Goal: Task Accomplishment & Management: Manage account settings

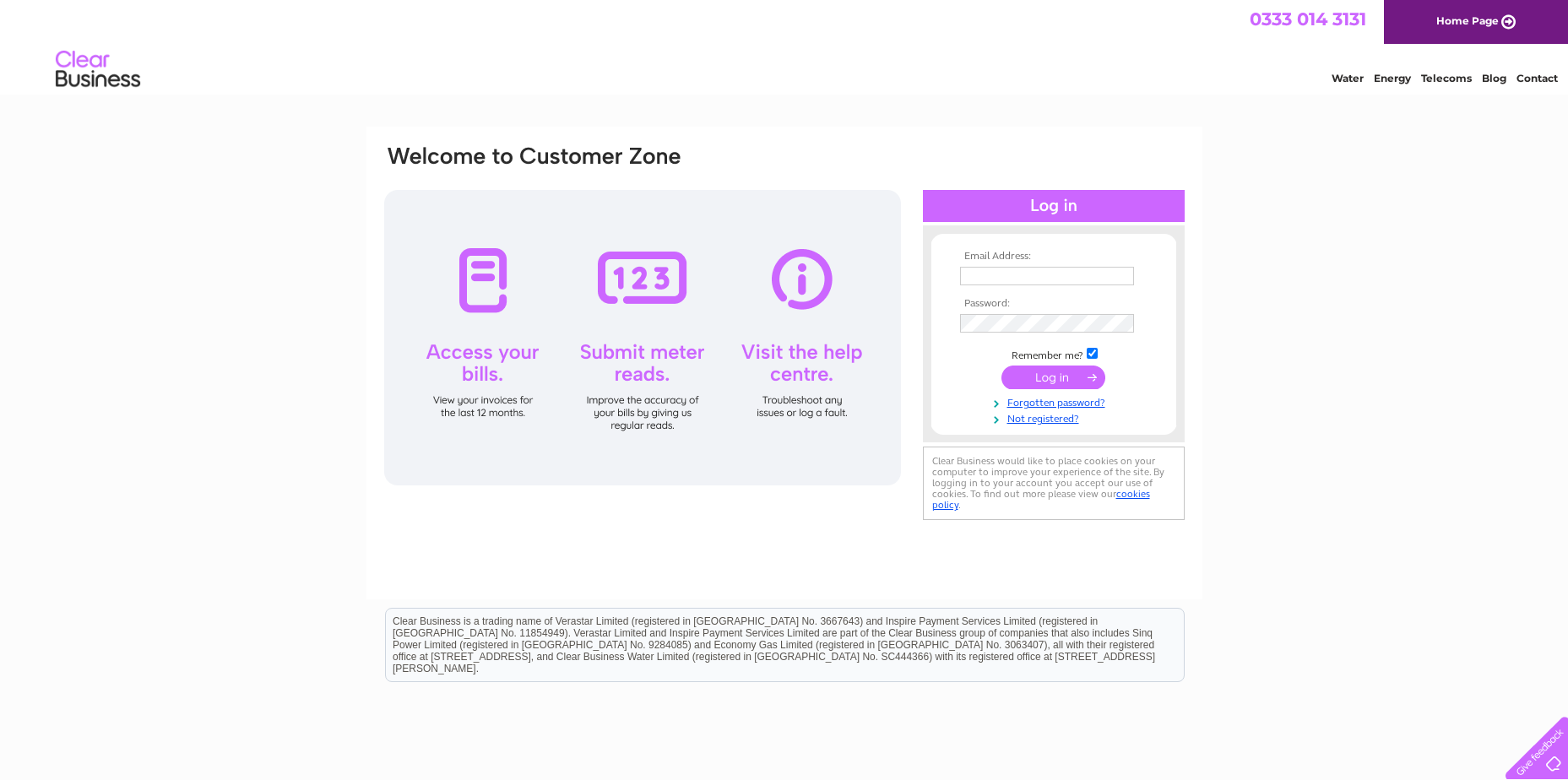
type input "[PERSON_NAME][EMAIL_ADDRESS][DOMAIN_NAME]"
click at [1060, 388] on input "submit" at bounding box center [1053, 377] width 104 height 24
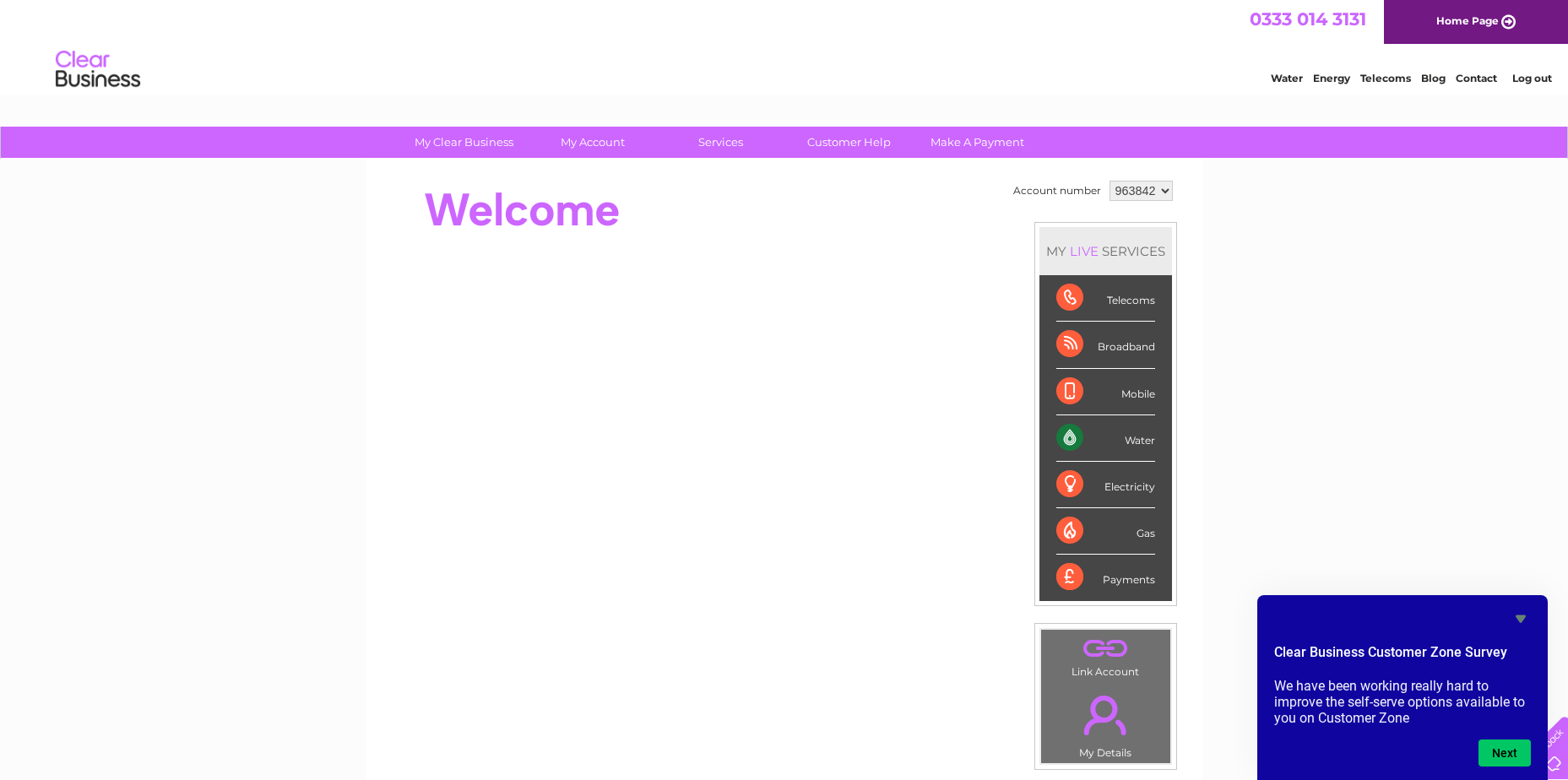
click at [1088, 434] on div "Water" at bounding box center [1106, 439] width 99 height 47
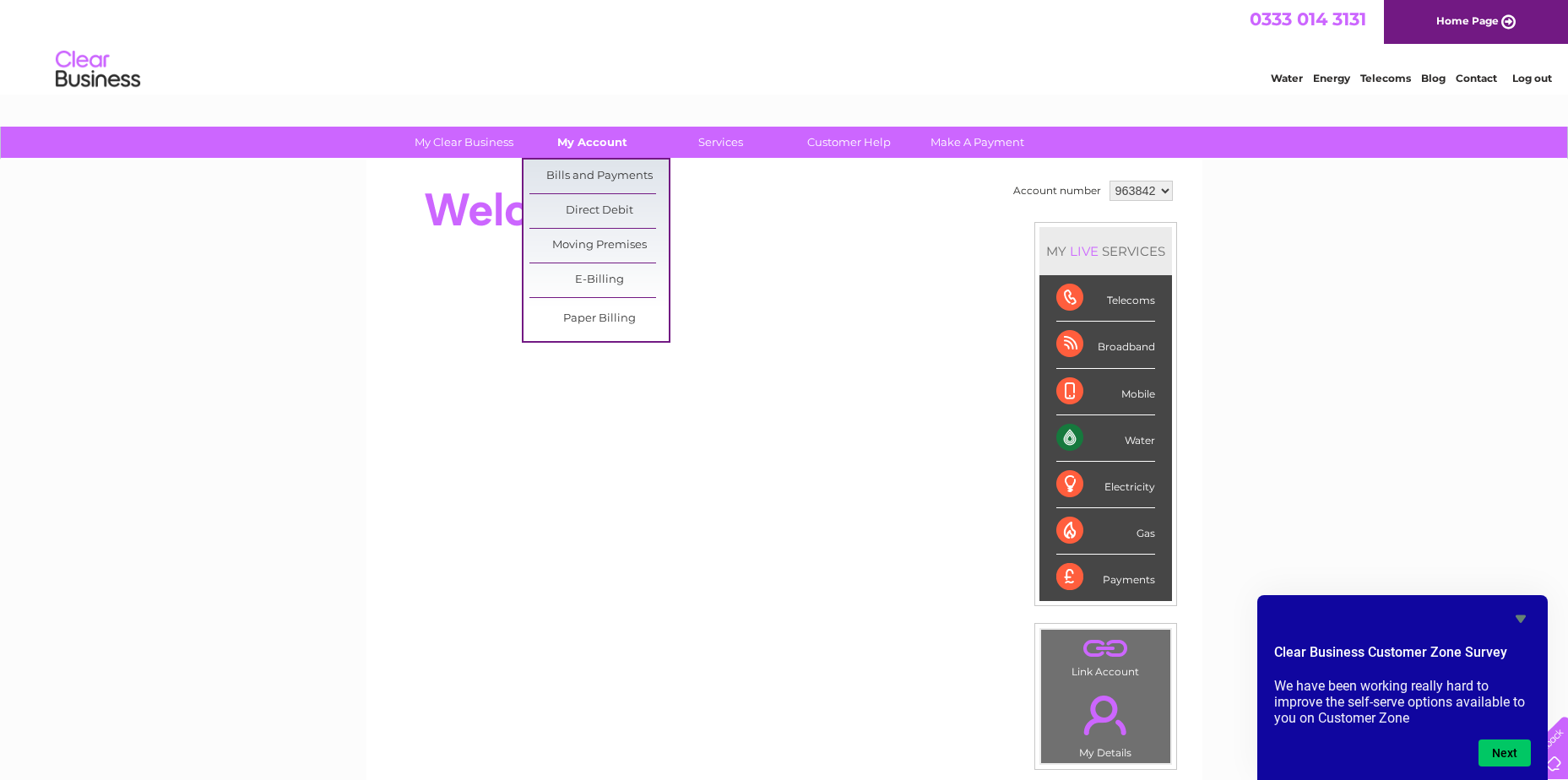
click at [572, 151] on link "My Account" at bounding box center [592, 142] width 140 height 32
click at [572, 170] on link "Bills and Payments" at bounding box center [599, 176] width 140 height 34
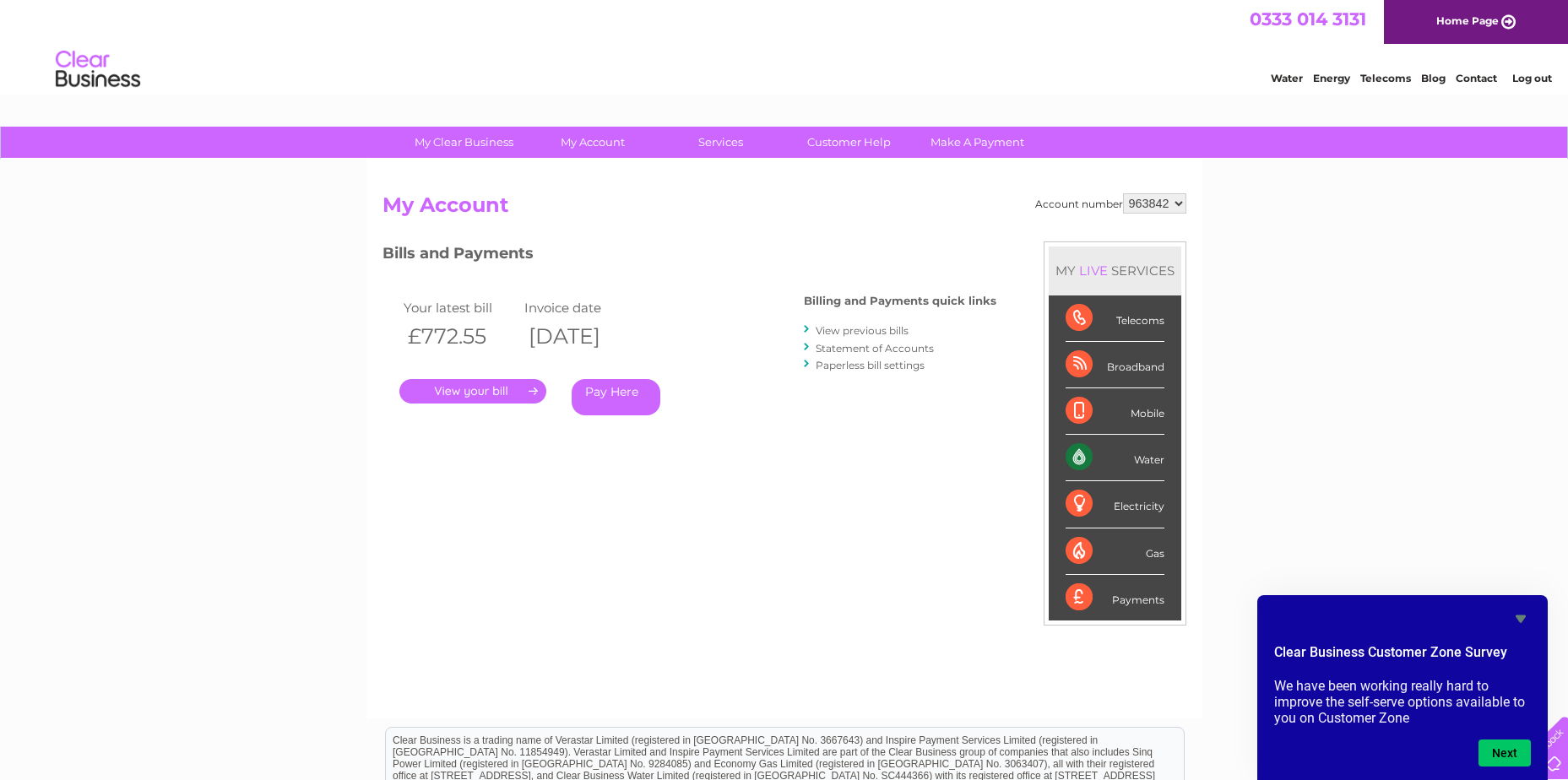
drag, startPoint x: 437, startPoint y: 388, endPoint x: 478, endPoint y: 384, distance: 41.2
click at [438, 388] on link "." at bounding box center [472, 391] width 147 height 25
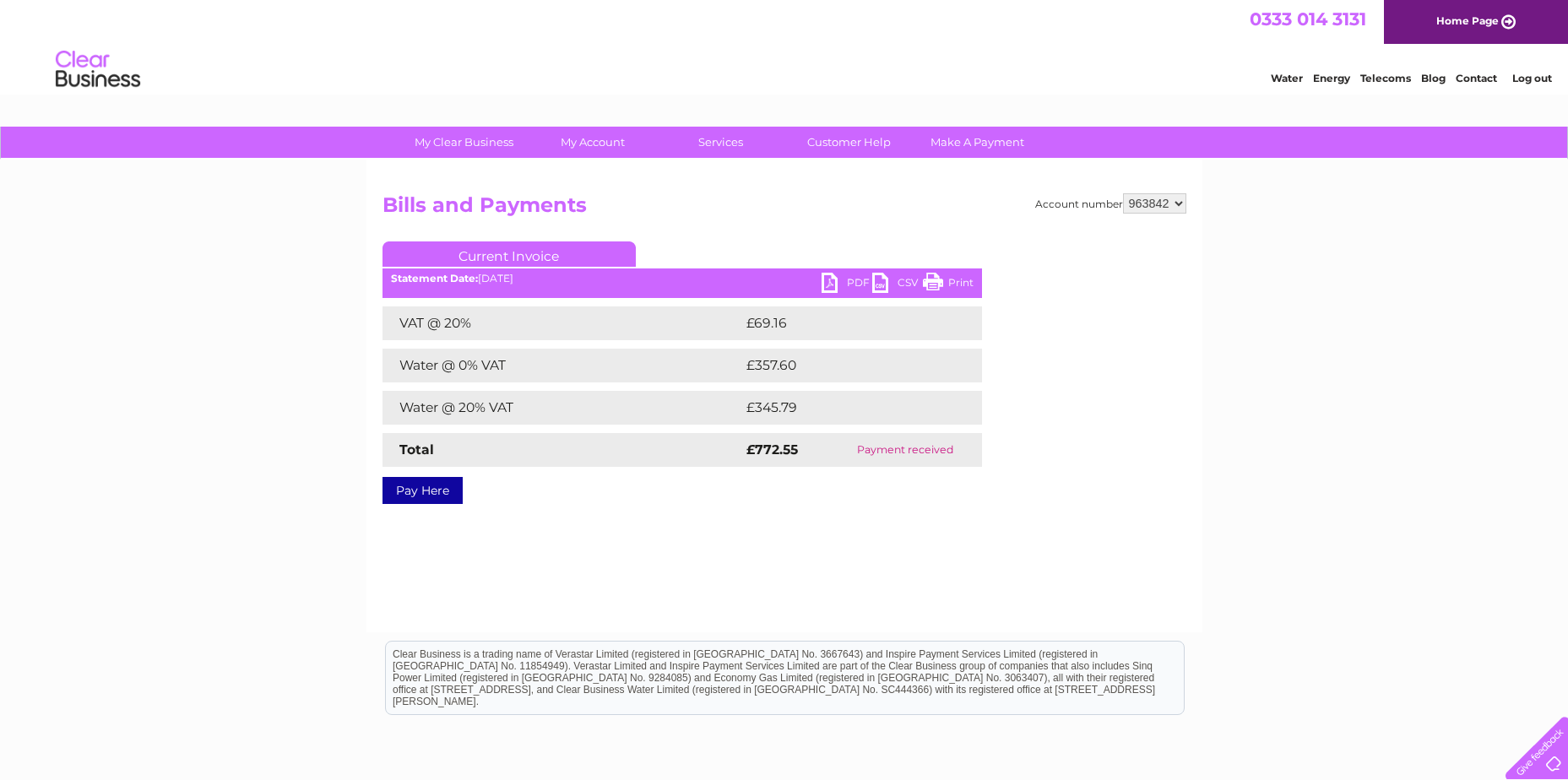
click at [853, 284] on link "PDF" at bounding box center [846, 284] width 50 height 25
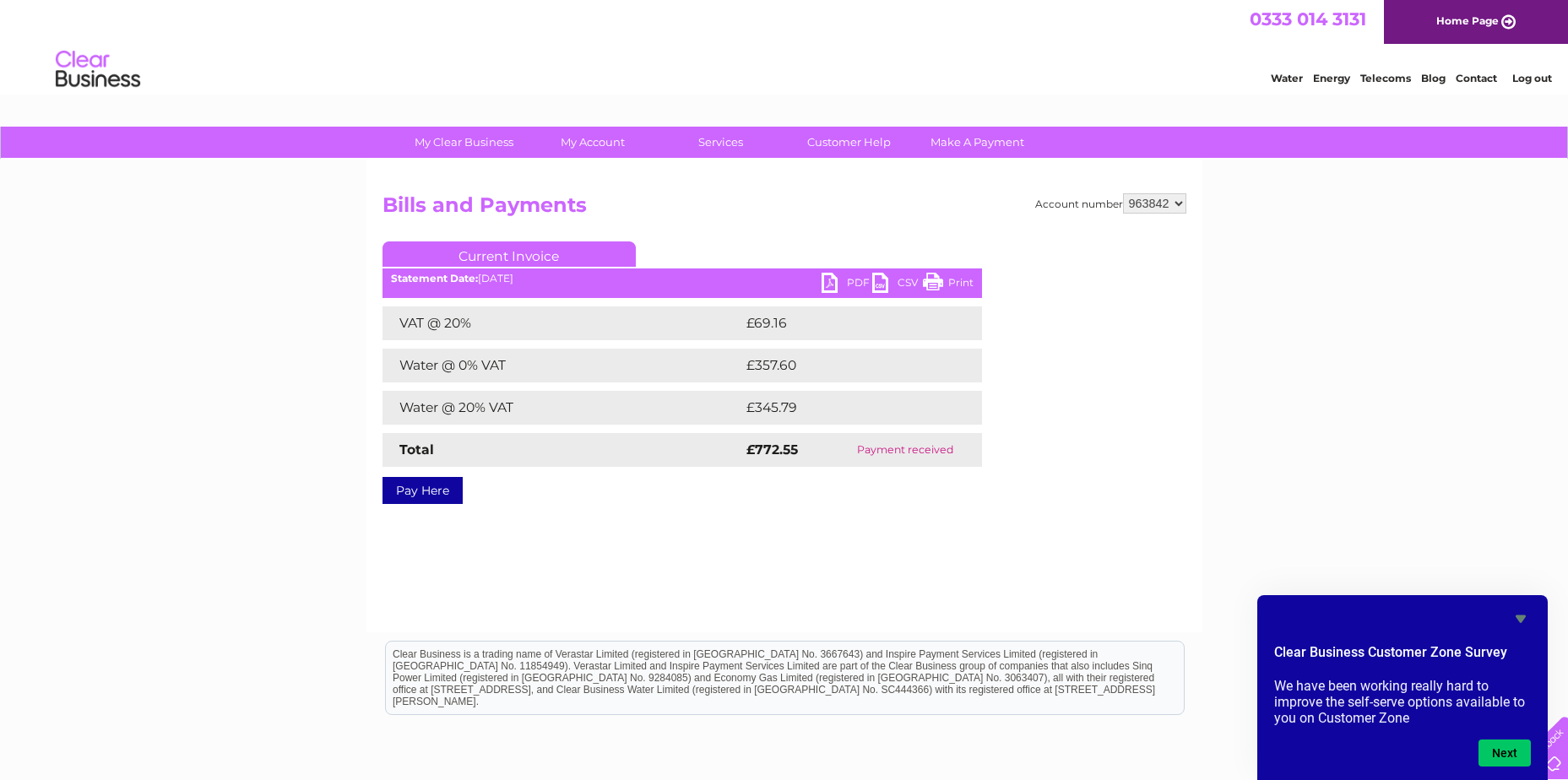
drag, startPoint x: 1480, startPoint y: 416, endPoint x: 1147, endPoint y: 307, distance: 350.4
click at [1481, 416] on div "My Clear Business Login Details My Details My Preferences Link Account My Accou…" at bounding box center [784, 524] width 1568 height 794
